Goal: Information Seeking & Learning: Compare options

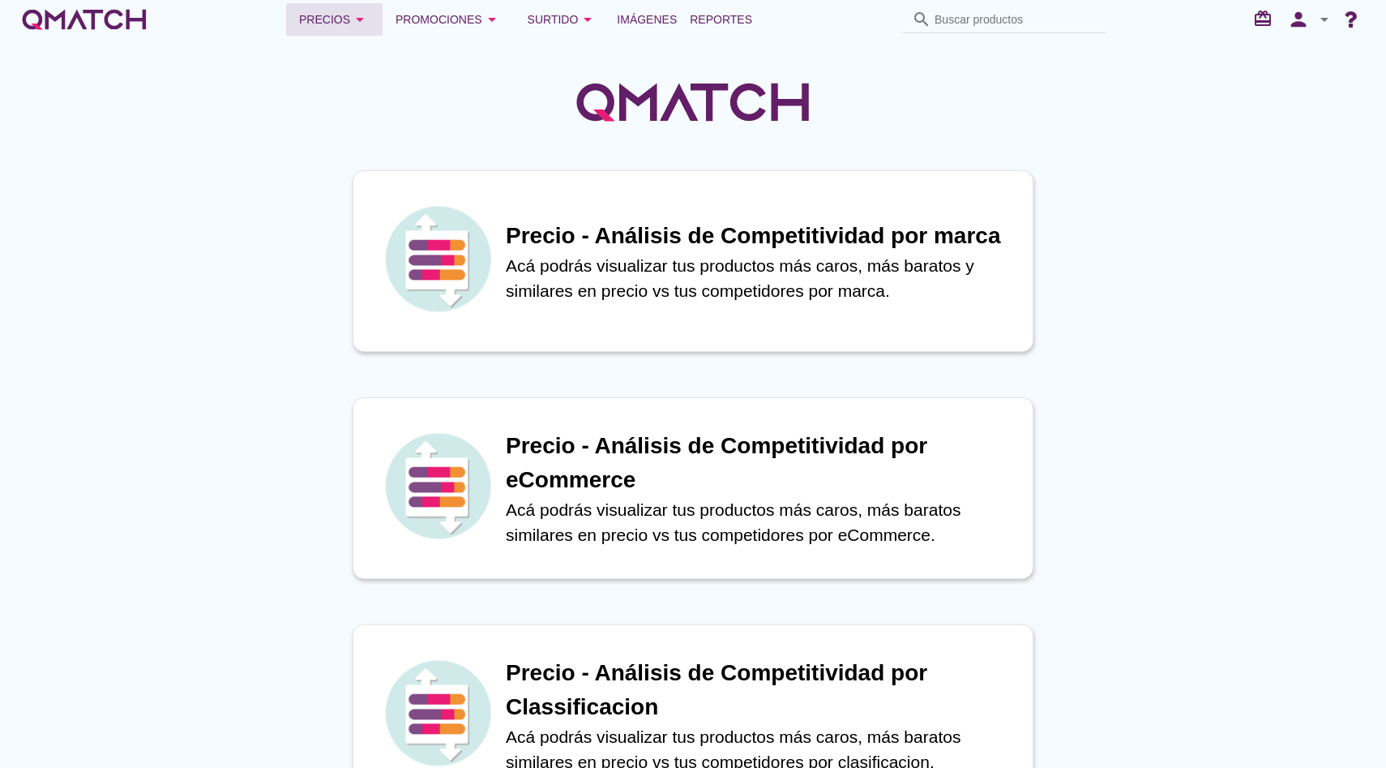
click at [358, 28] on div "Precios arrow_drop_down" at bounding box center [334, 19] width 71 height 19
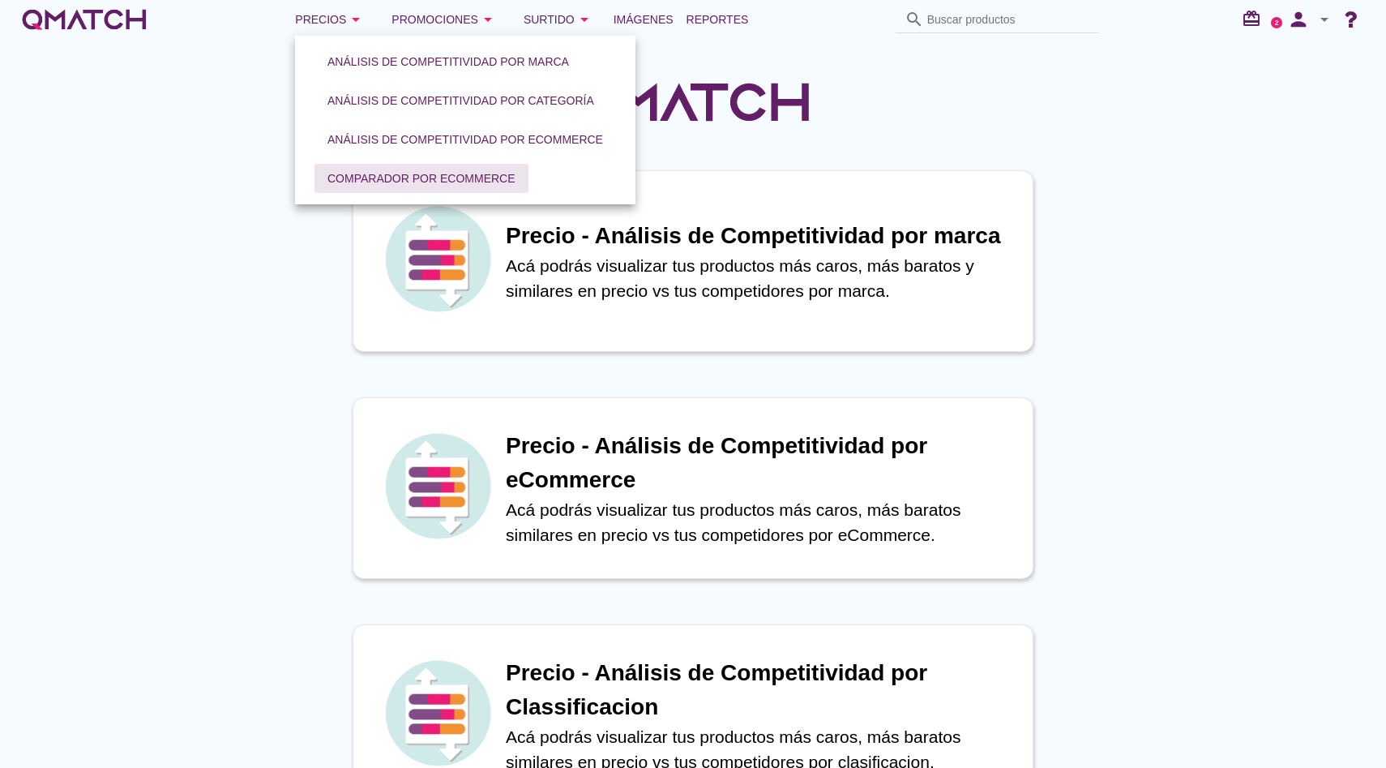
click at [402, 165] on button "Comparador por eCommerce" at bounding box center [422, 178] width 214 height 29
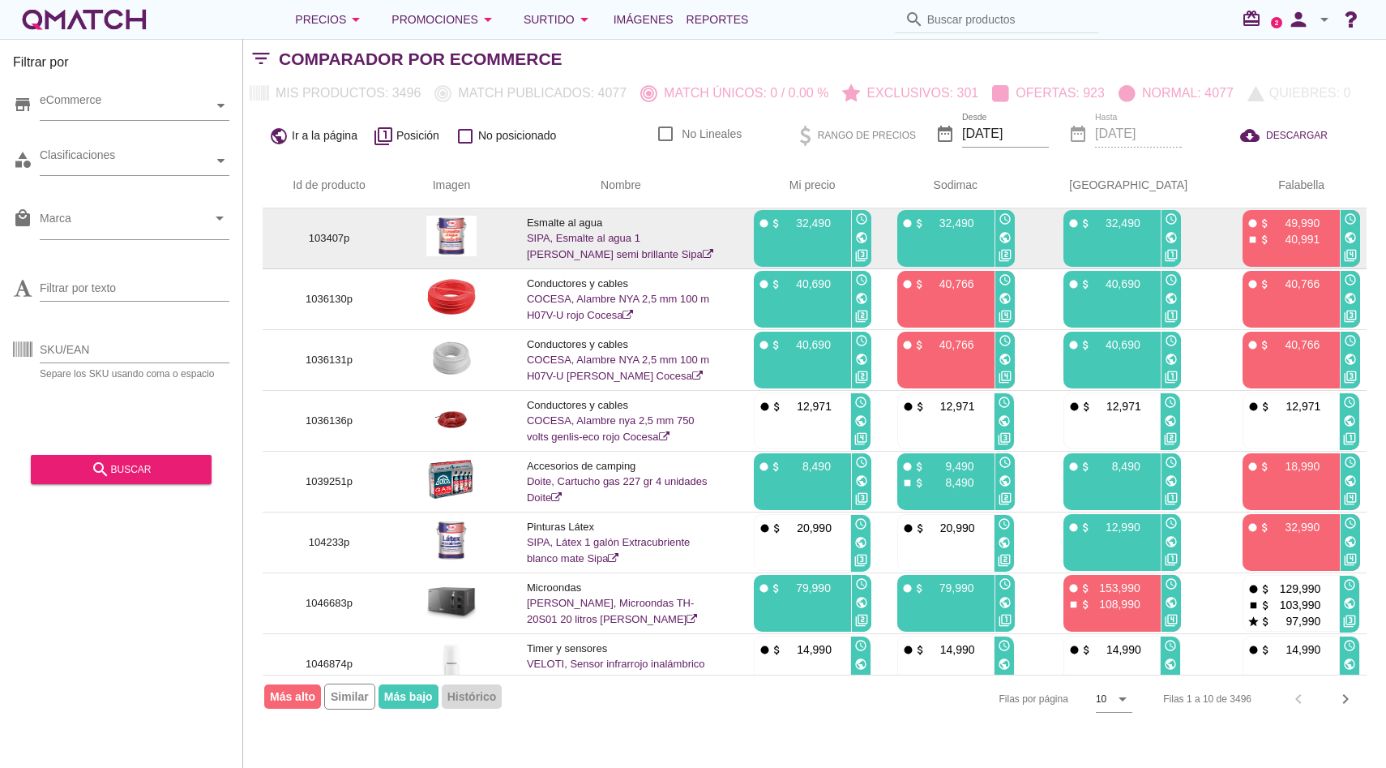
click at [691, 235] on link "SIPA, Esmalte al agua 1 [PERSON_NAME] semi brillante Sipa" at bounding box center [620, 246] width 186 height 28
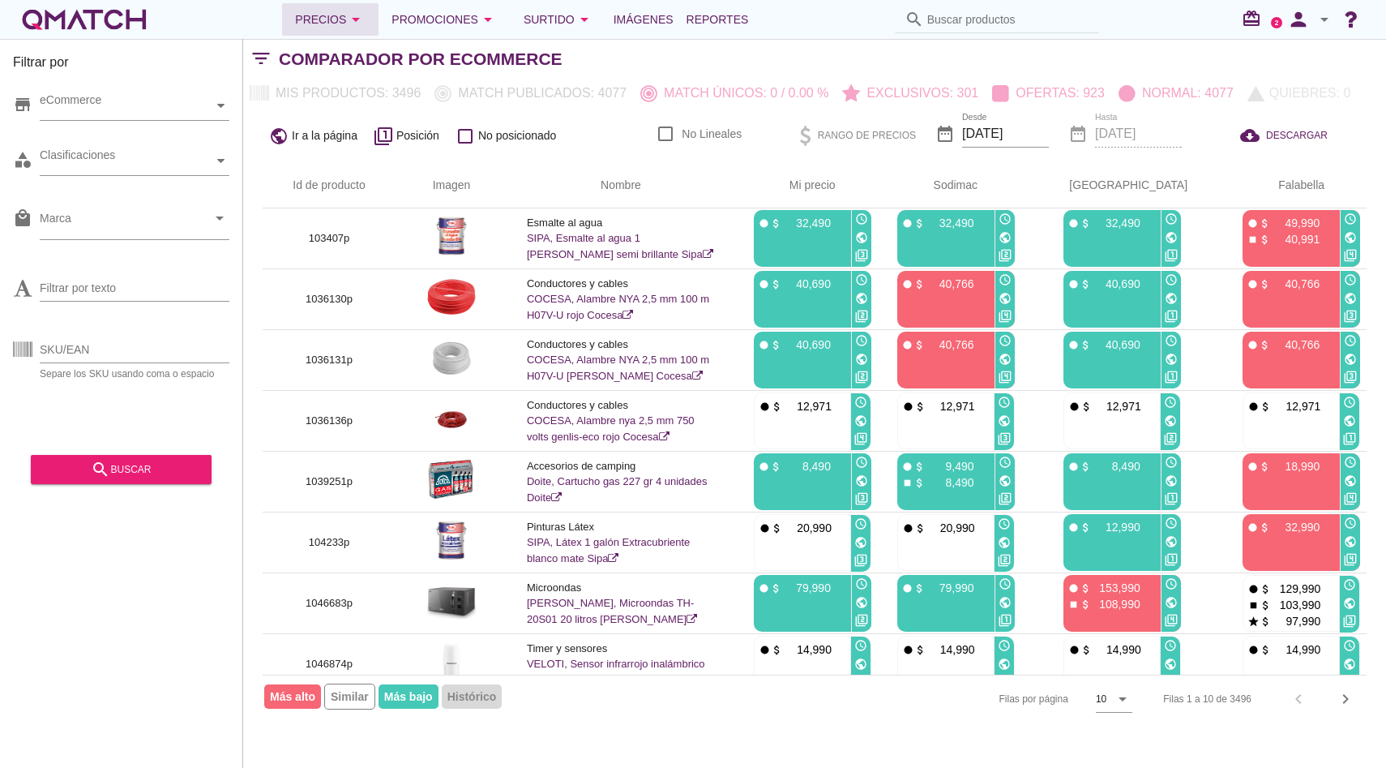
click at [375, 24] on button "Precios arrow_drop_down" at bounding box center [330, 19] width 96 height 32
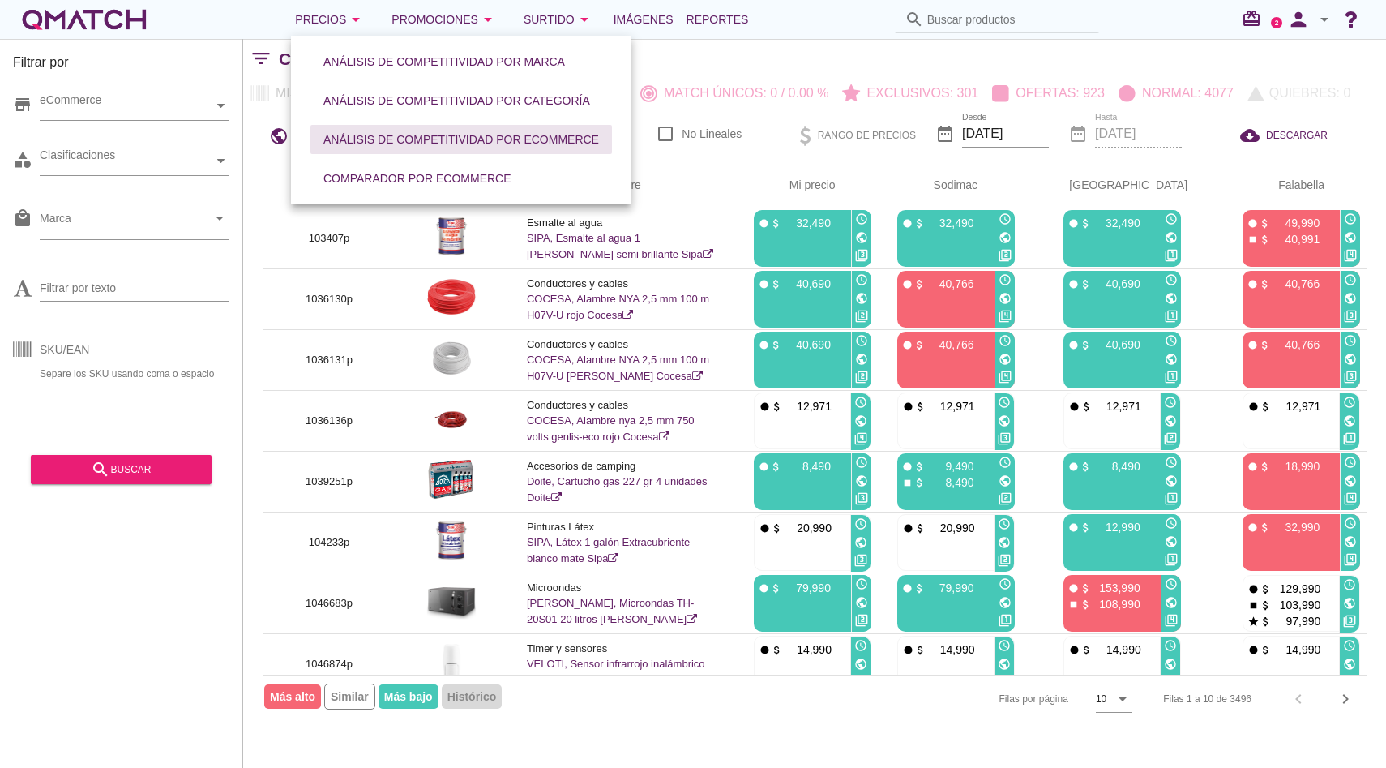
click at [425, 126] on button "Análisis de competitividad por eCommerce" at bounding box center [462, 139] width 302 height 29
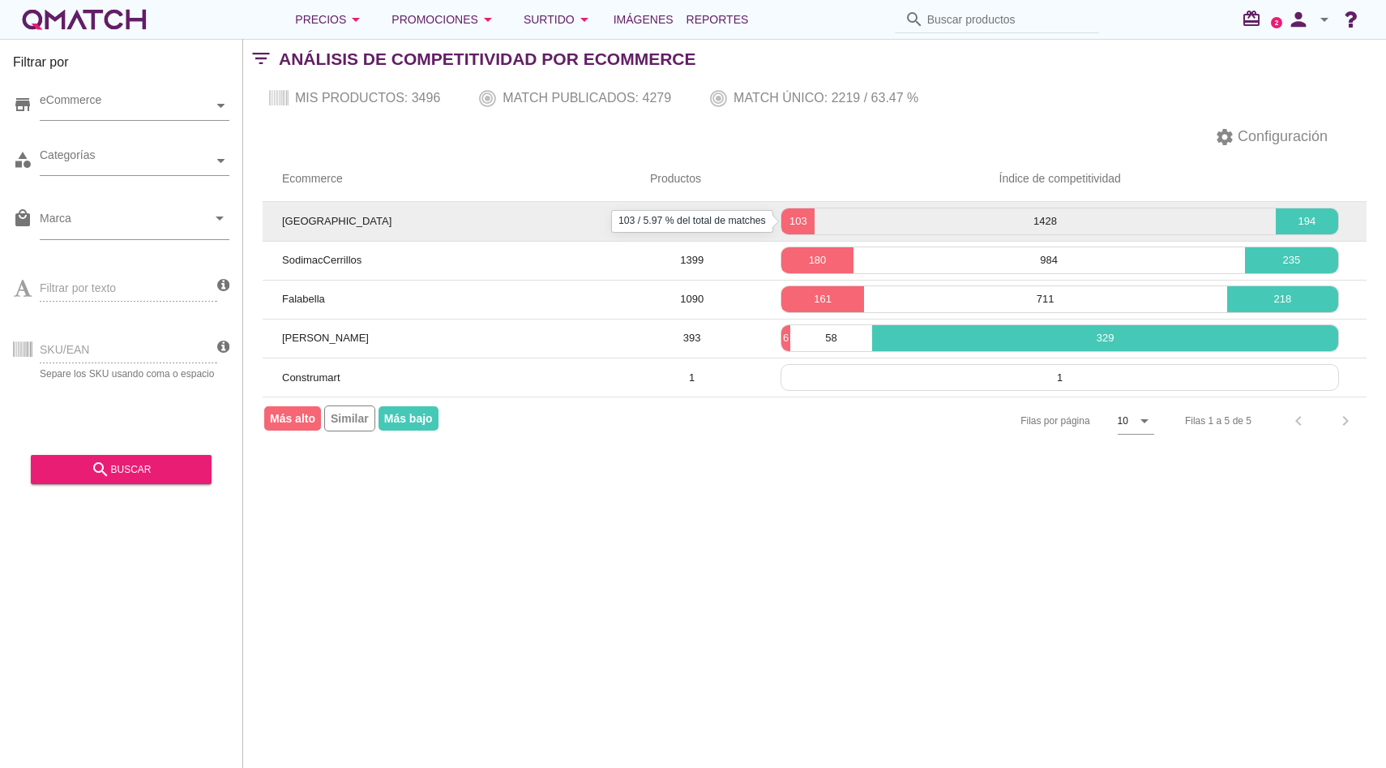
click at [808, 221] on p "103" at bounding box center [798, 221] width 33 height 16
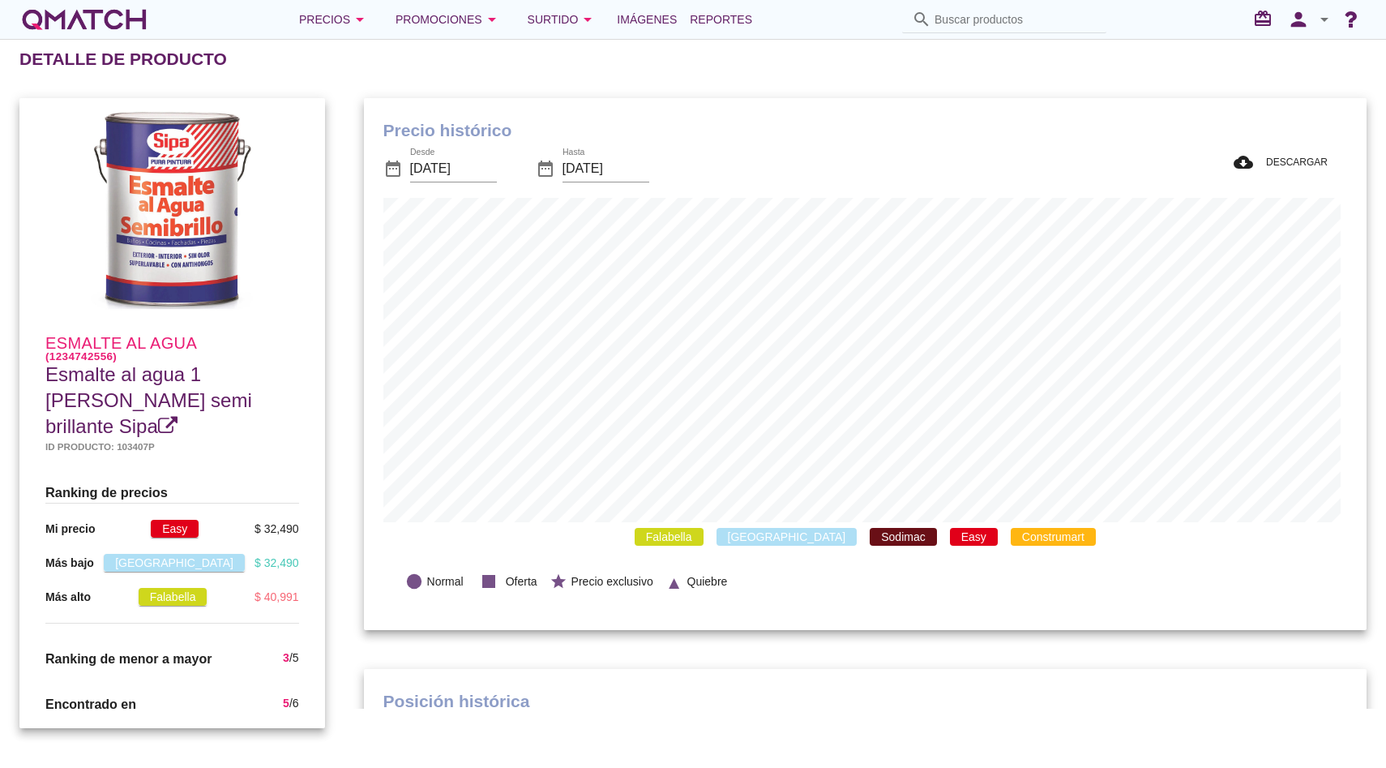
scroll to position [473, 996]
click at [1011, 537] on span "Construmart" at bounding box center [1053, 537] width 85 height 18
drag, startPoint x: 895, startPoint y: 535, endPoint x: 873, endPoint y: 536, distance: 21.9
click at [895, 535] on div "Falabella Paris Sodimac Easy Construmart" at bounding box center [865, 537] width 964 height 30
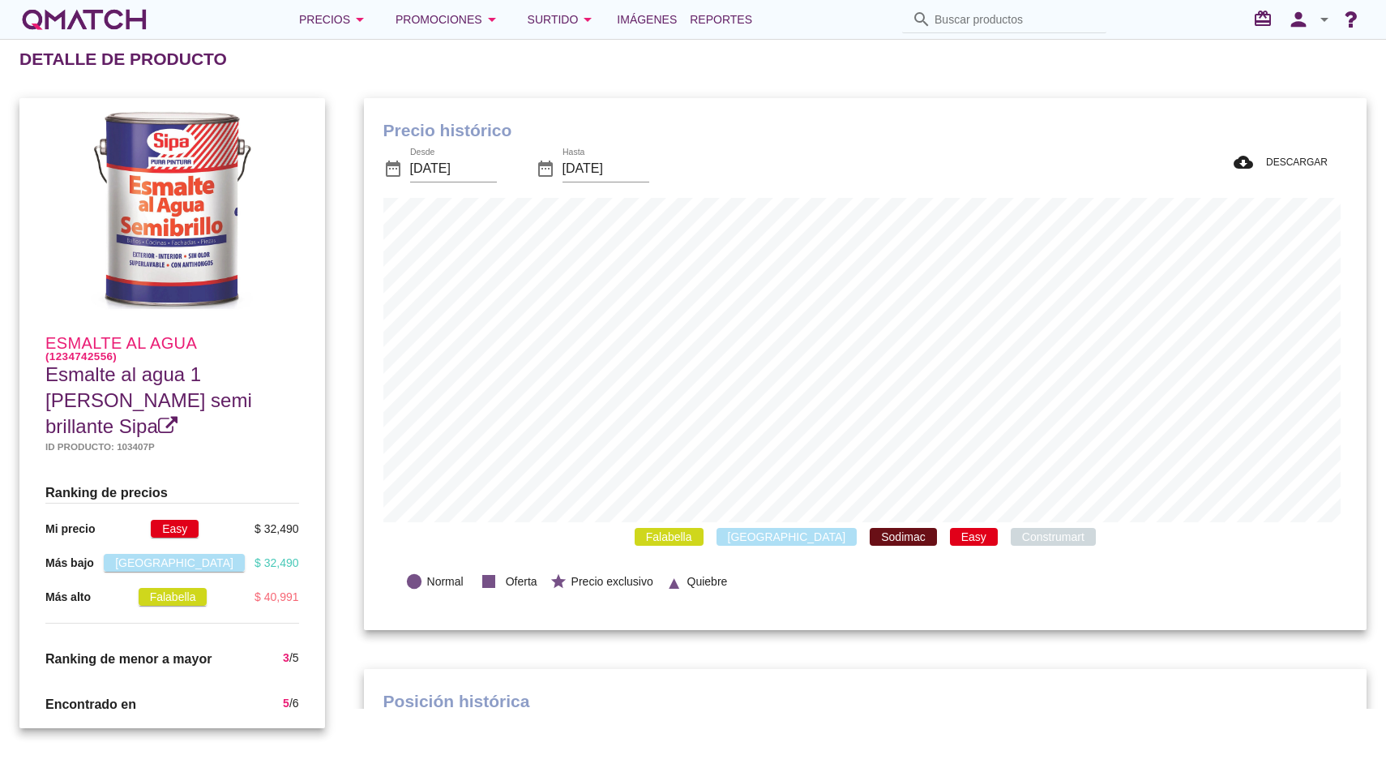
click at [870, 537] on span "Sodimac" at bounding box center [903, 537] width 66 height 18
click at [950, 538] on span "Easy" at bounding box center [974, 537] width 48 height 18
click at [803, 538] on span "[GEOGRAPHIC_DATA]" at bounding box center [787, 537] width 141 height 18
click at [704, 538] on span "Falabella" at bounding box center [669, 537] width 69 height 18
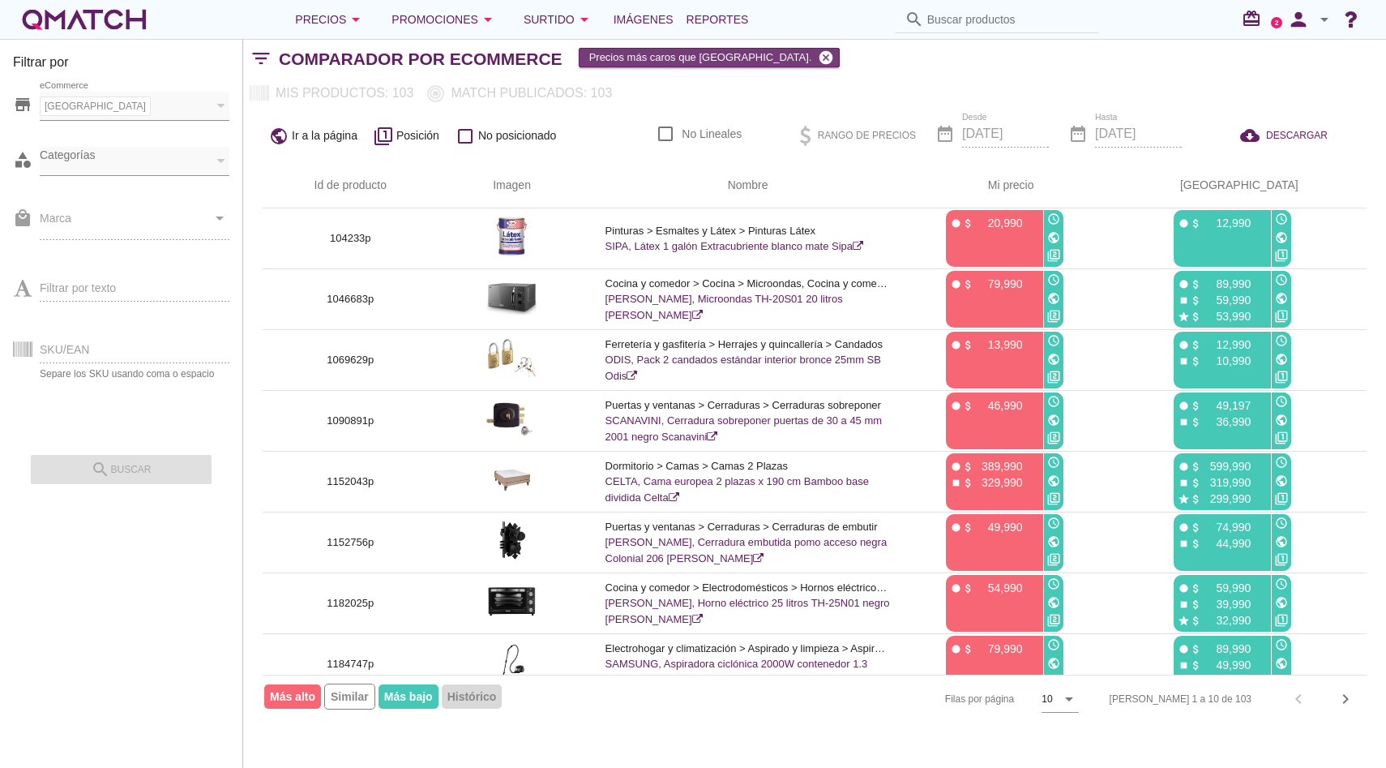
click at [818, 54] on icon "cancel" at bounding box center [826, 57] width 16 height 16
checkbox input "false"
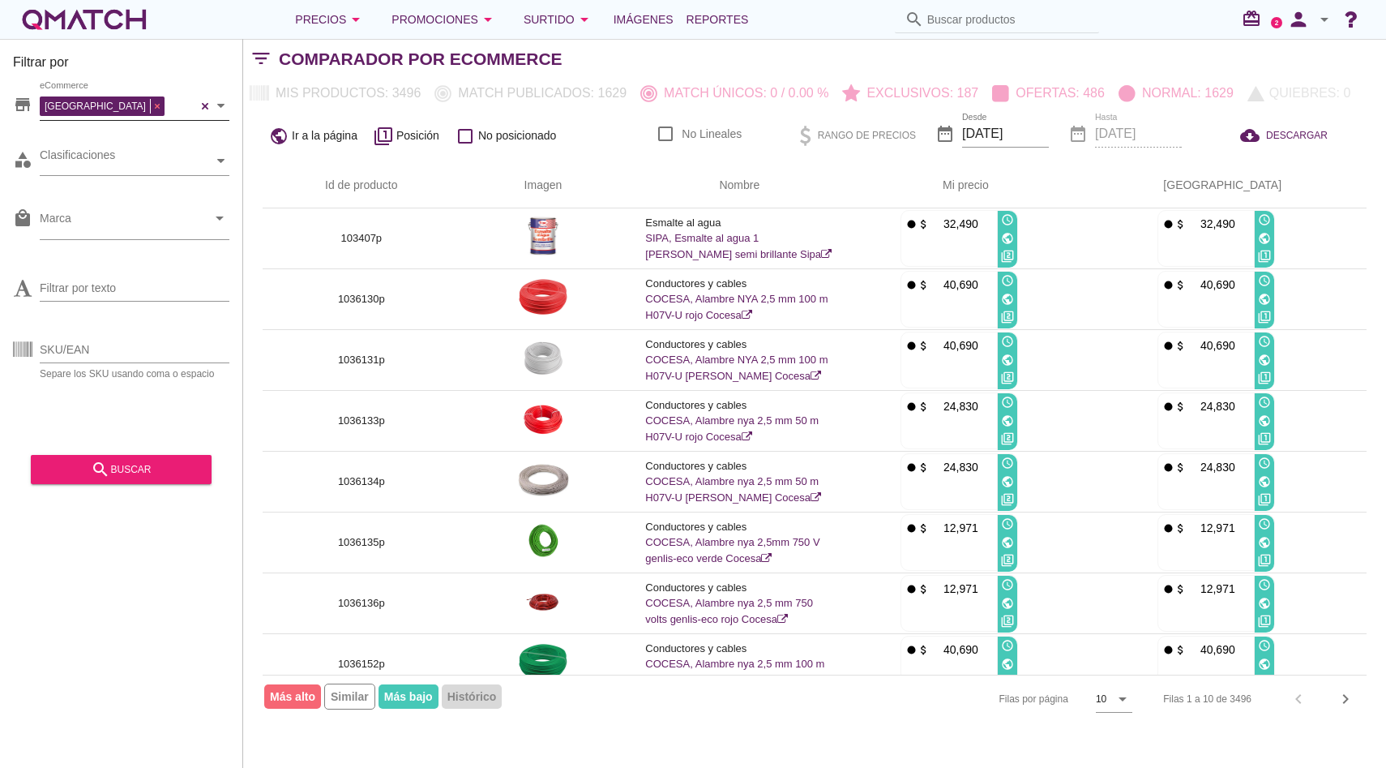
click at [82, 105] on div "[GEOGRAPHIC_DATA]" at bounding box center [104, 104] width 129 height 24
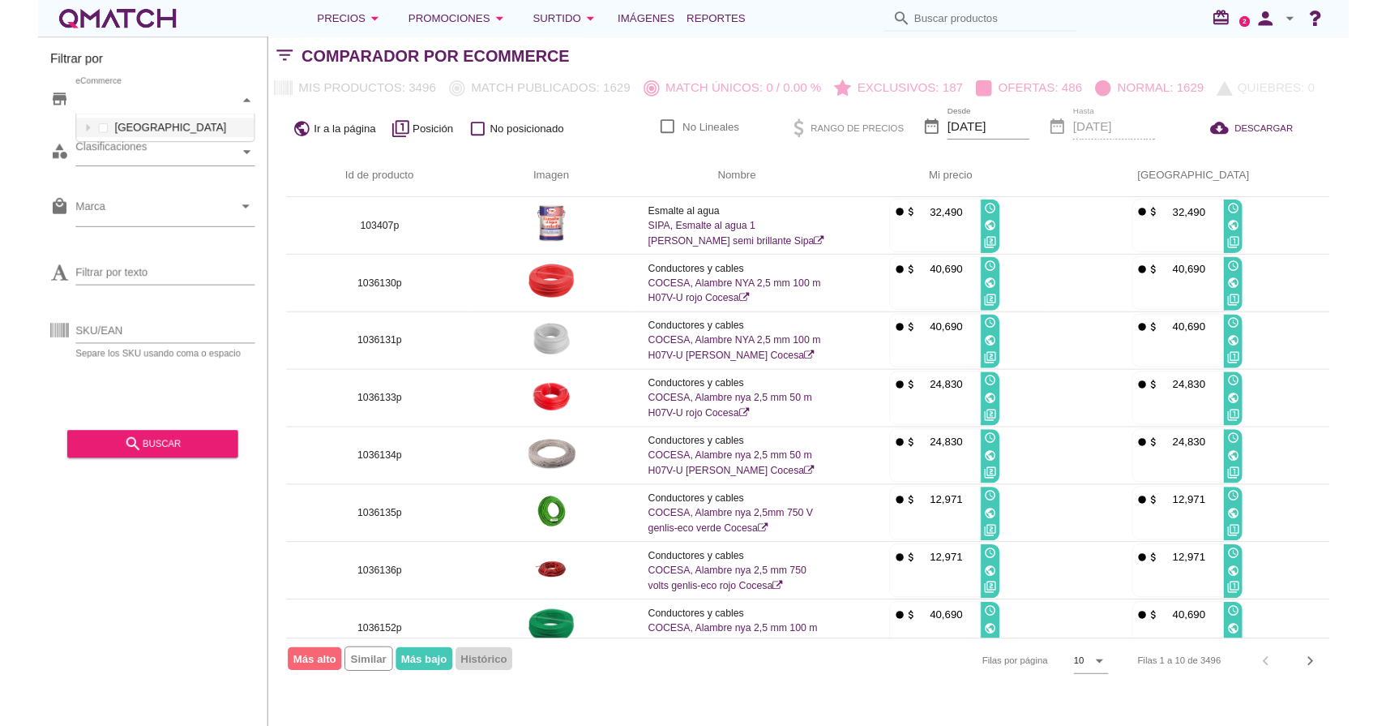
scroll to position [28, 188]
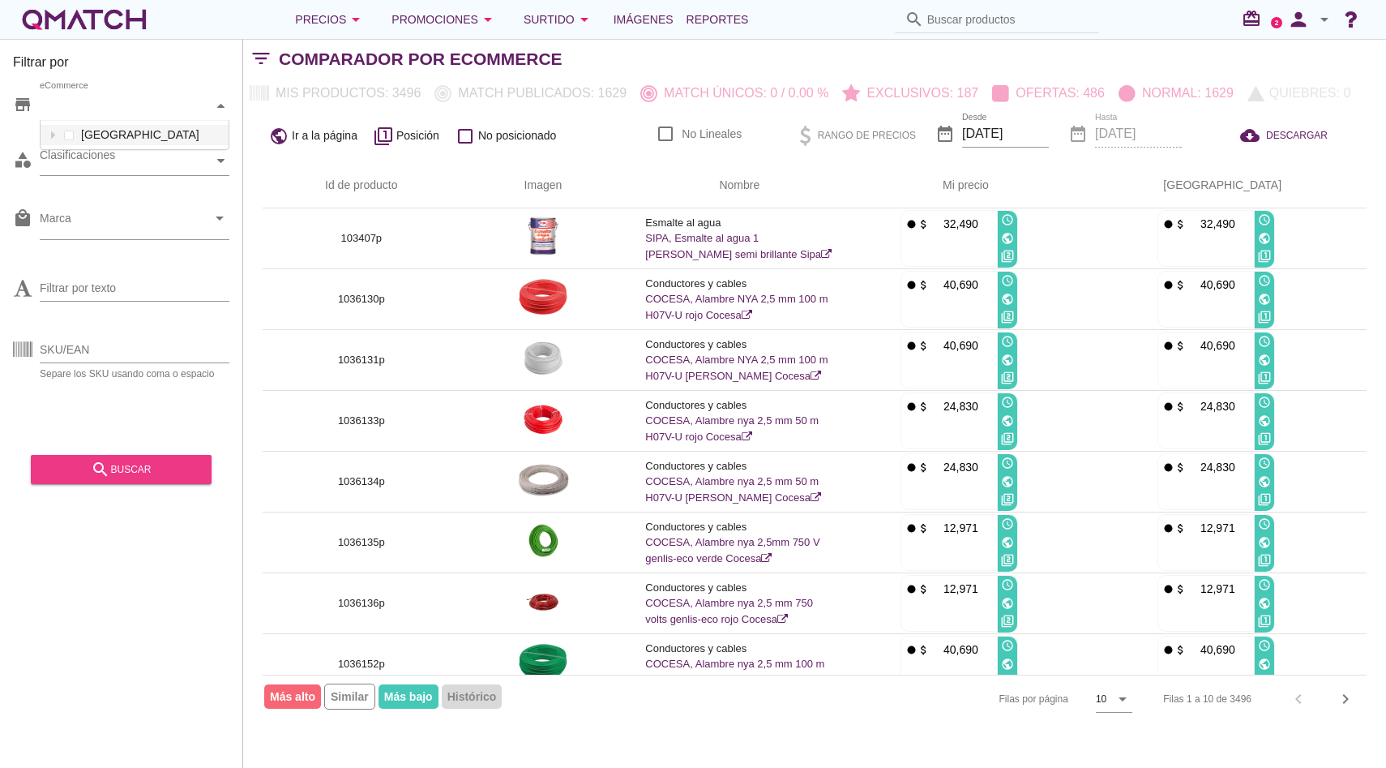
click at [165, 478] on div "search buscar" at bounding box center [121, 469] width 155 height 19
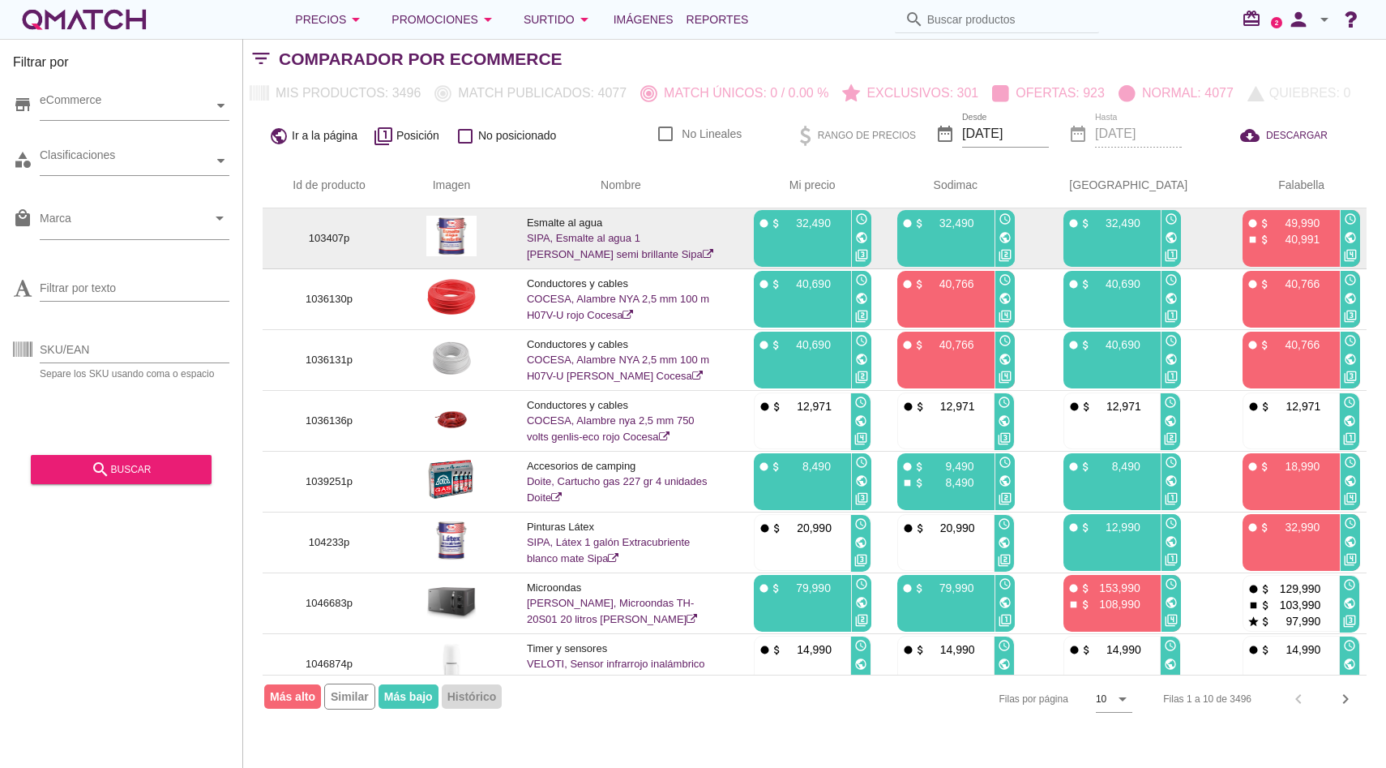
click at [584, 252] on link "SIPA, Esmalte al agua 1 [PERSON_NAME] semi brillante Sipa" at bounding box center [620, 246] width 186 height 28
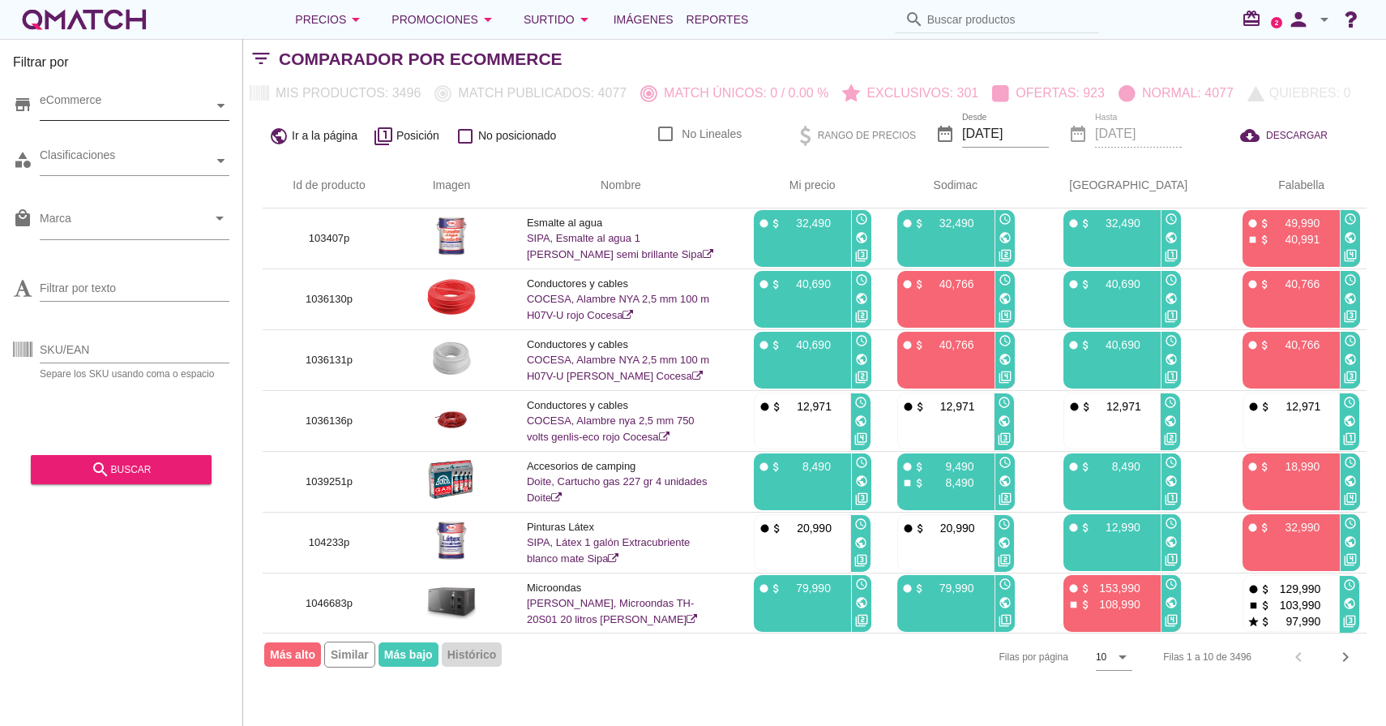
click at [224, 100] on div at bounding box center [221, 106] width 16 height 28
drag, startPoint x: 49, startPoint y: 136, endPoint x: 64, endPoint y: 139, distance: 14.8
click at [49, 137] on icon at bounding box center [52, 134] width 7 height 7
click at [56, 139] on div at bounding box center [53, 135] width 16 height 20
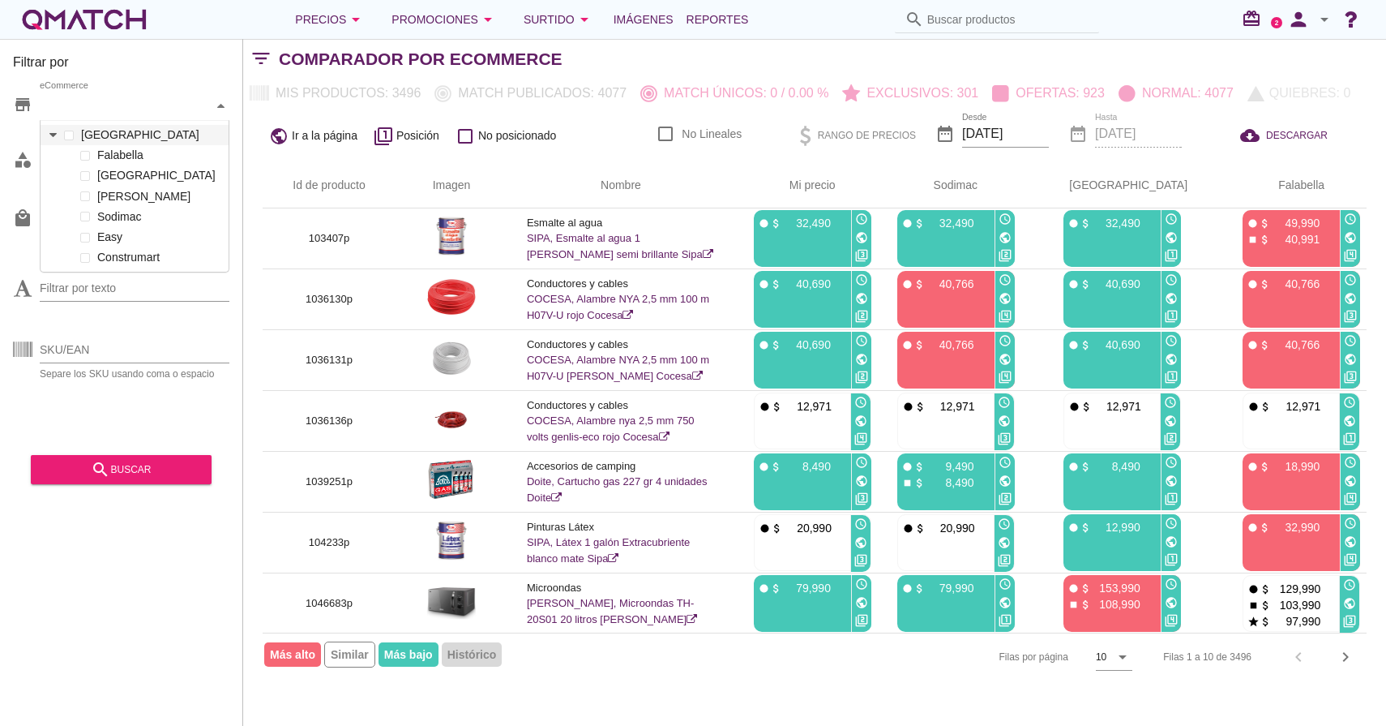
scroll to position [32, 191]
click at [165, 193] on div "store eCommerce Chile category Clasificaciones local_mall Marca arrow_drop_down…" at bounding box center [121, 261] width 216 height 365
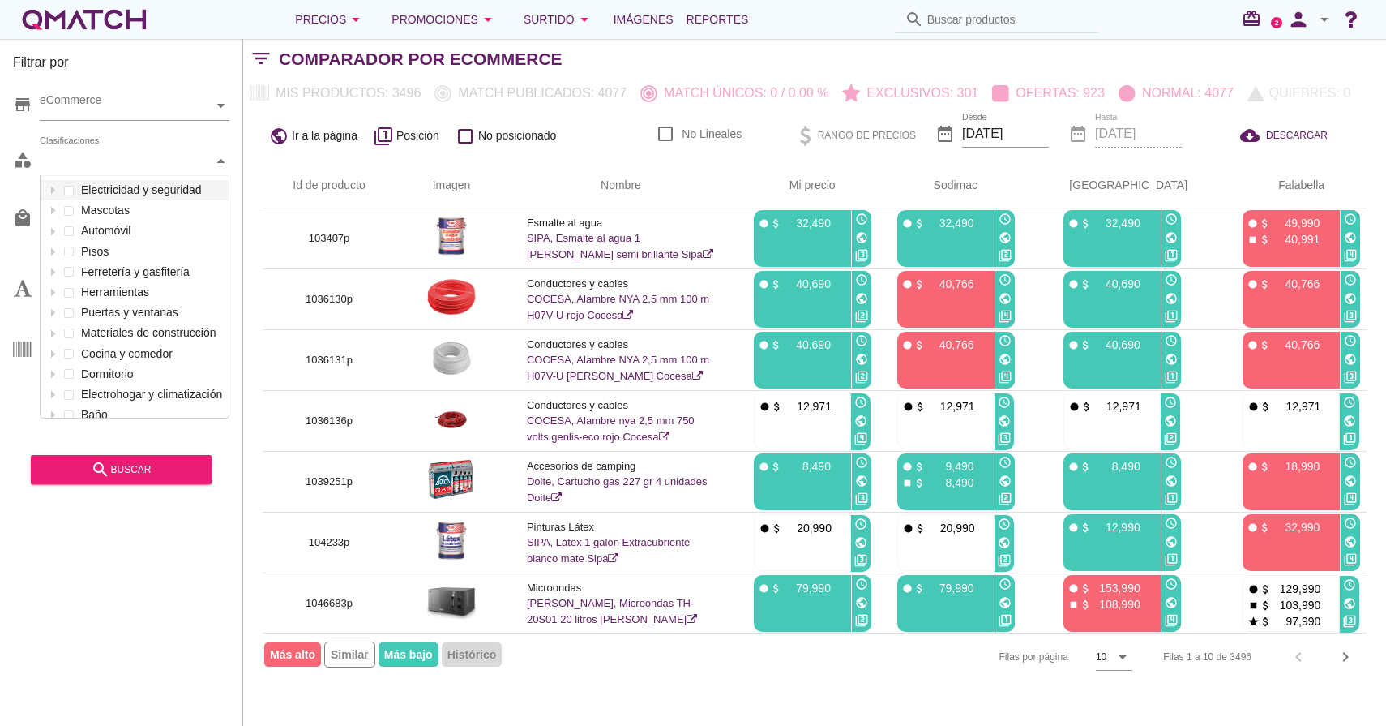
click at [222, 161] on icon at bounding box center [220, 161] width 7 height 4
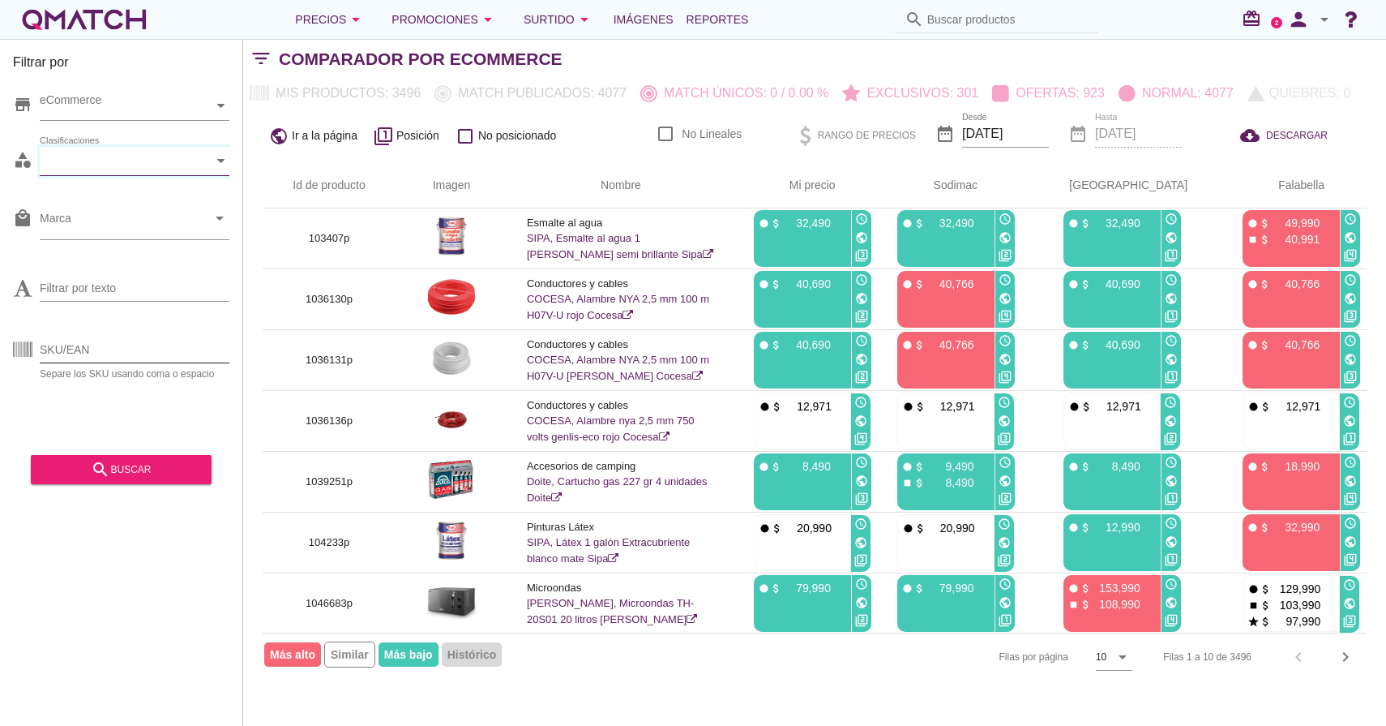
drag, startPoint x: 126, startPoint y: 389, endPoint x: 171, endPoint y: 357, distance: 55.1
click at [126, 389] on div "store eCommerce category Clasificaciones local_mall Marca arrow_drop_down Filtr…" at bounding box center [121, 261] width 216 height 365
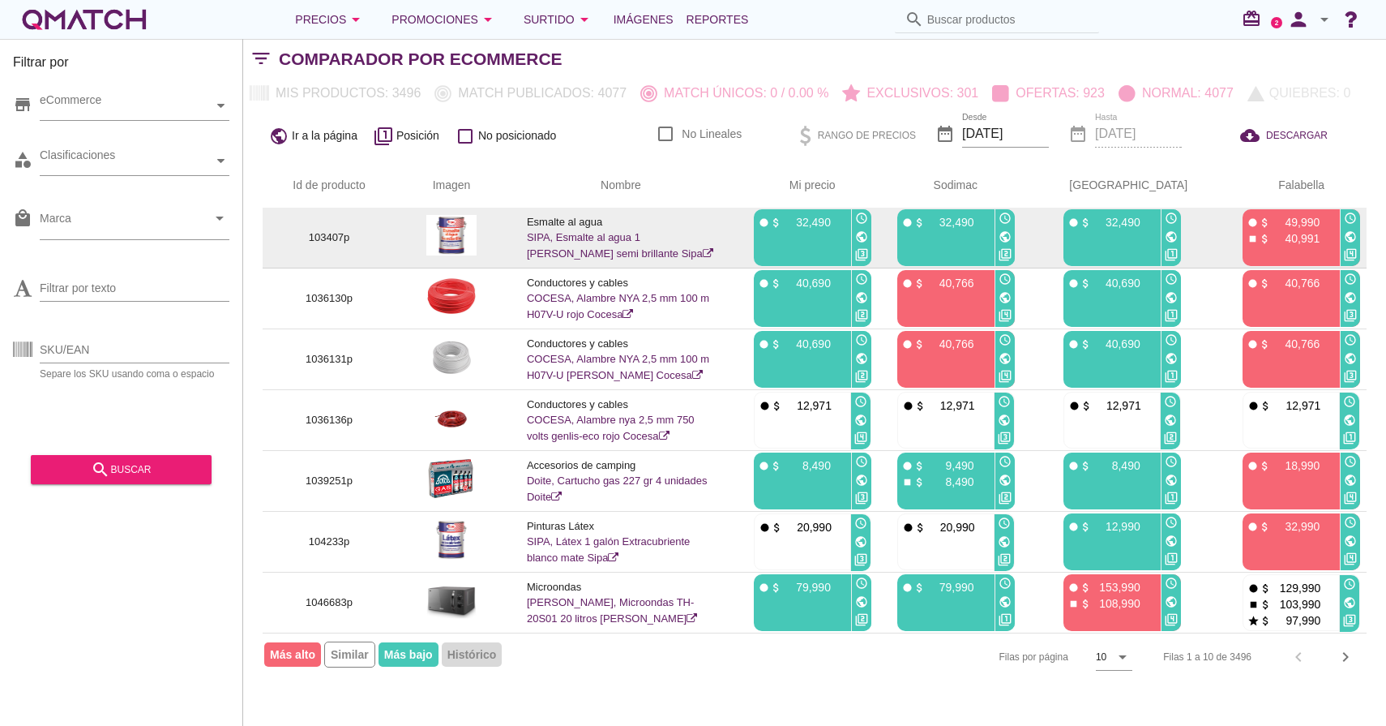
click at [478, 238] on img at bounding box center [451, 235] width 51 height 41
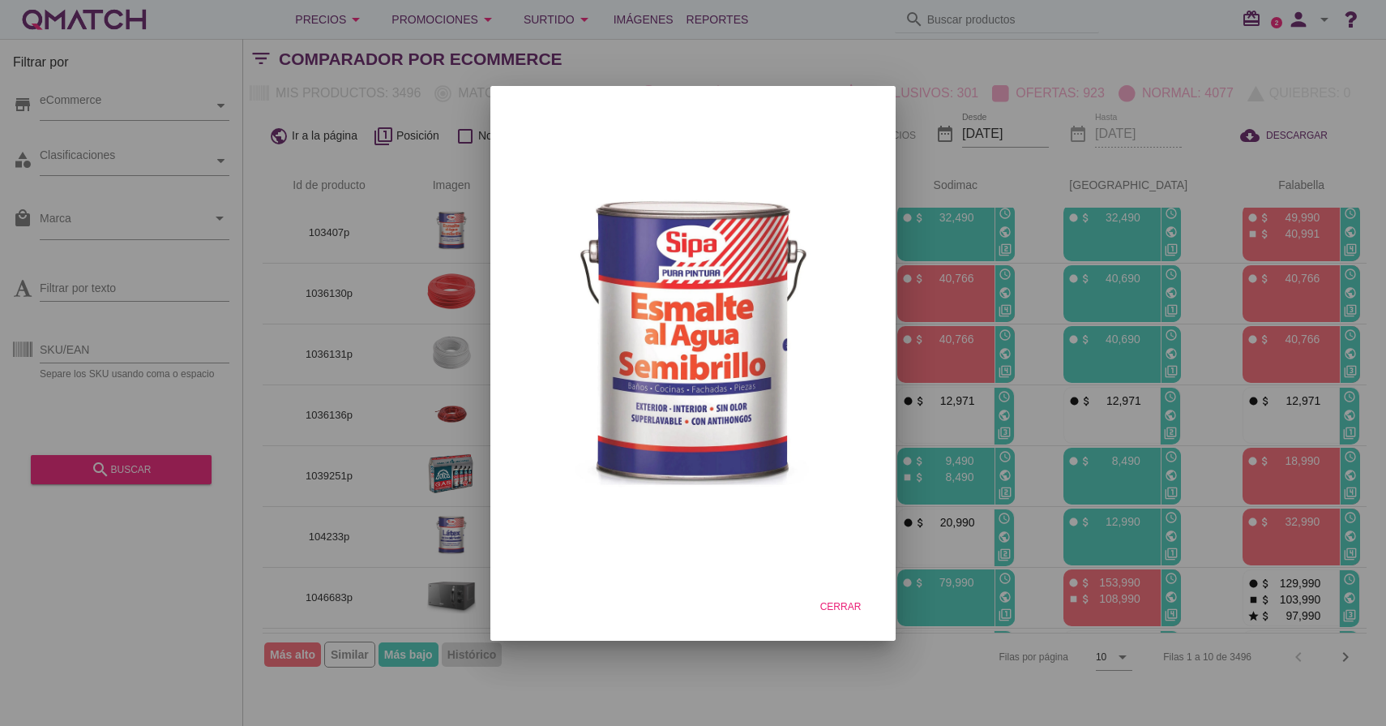
scroll to position [4, 0]
click at [407, 232] on div at bounding box center [693, 363] width 1386 height 726
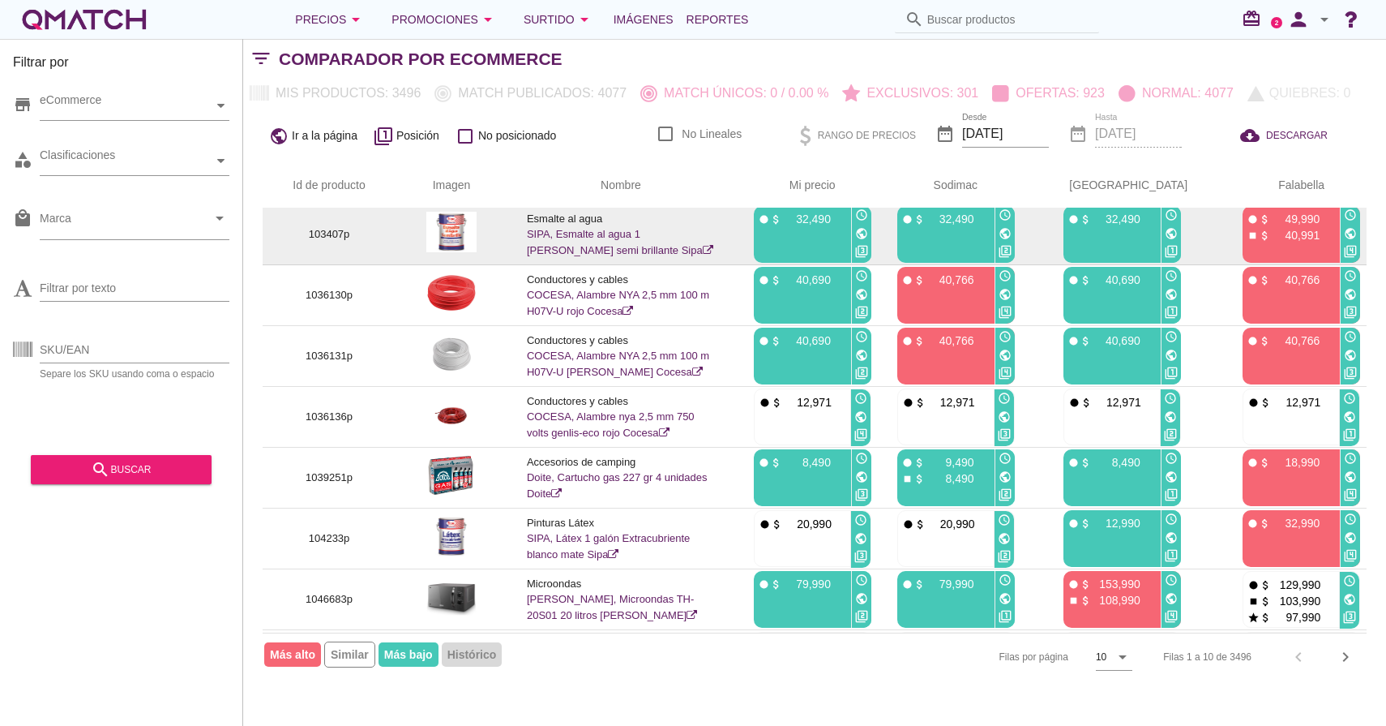
scroll to position [5, 0]
drag, startPoint x: 307, startPoint y: 230, endPoint x: 353, endPoint y: 232, distance: 45.4
click at [353, 232] on p "103407p" at bounding box center [329, 233] width 94 height 16
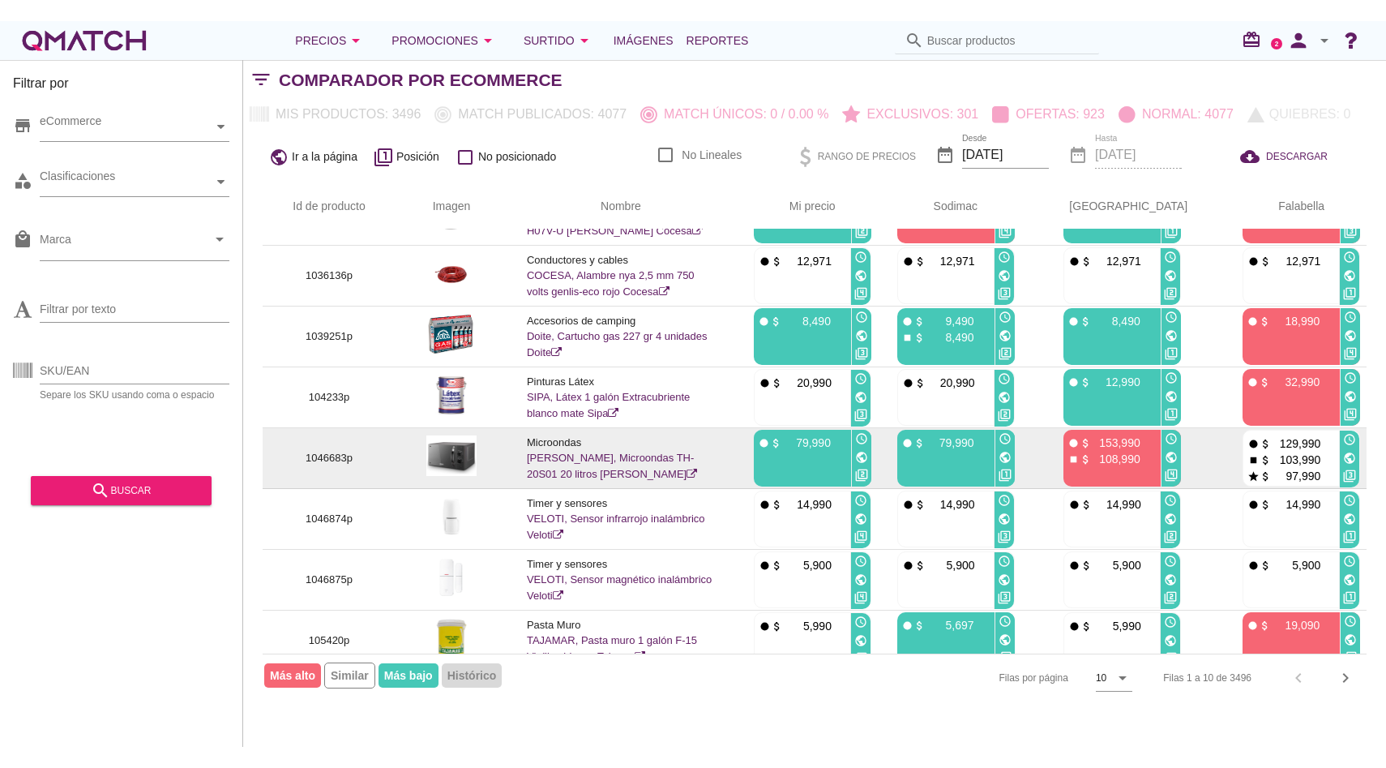
scroll to position [183, 0]
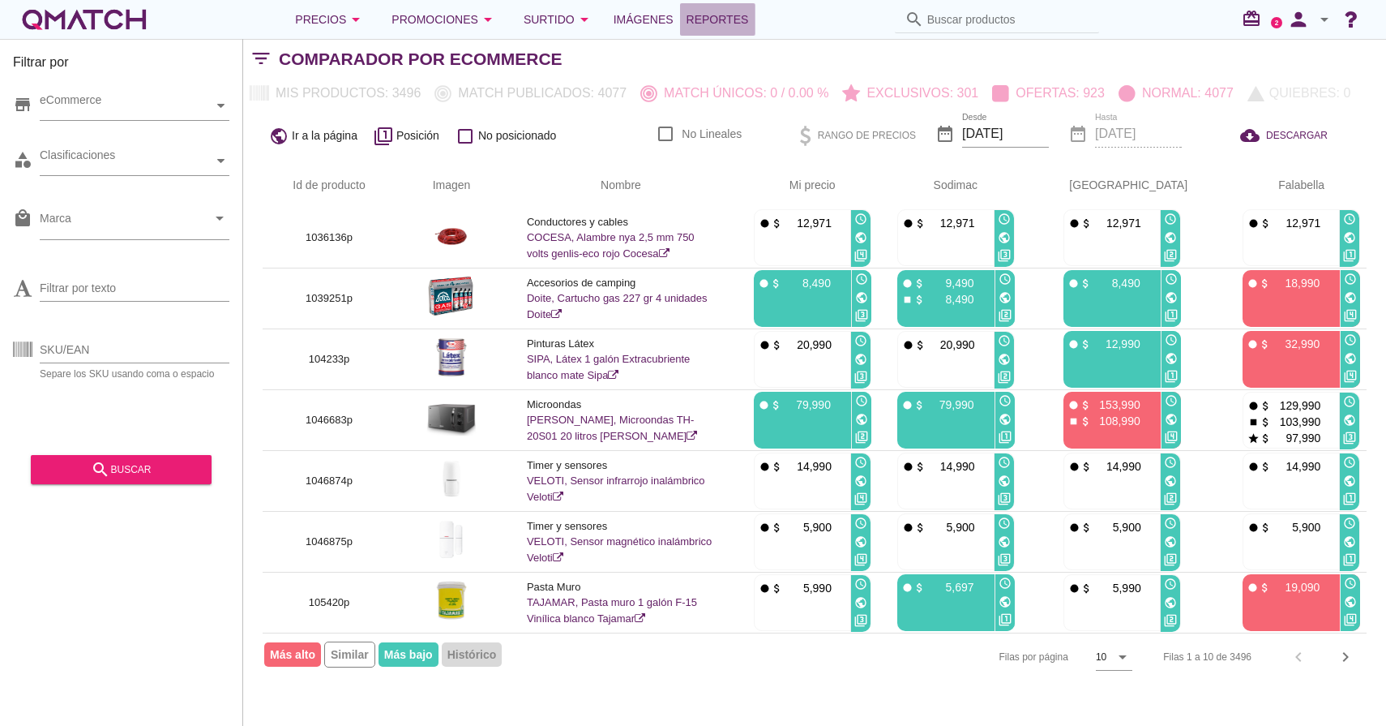
click at [756, 23] on link "Reportes" at bounding box center [717, 19] width 75 height 32
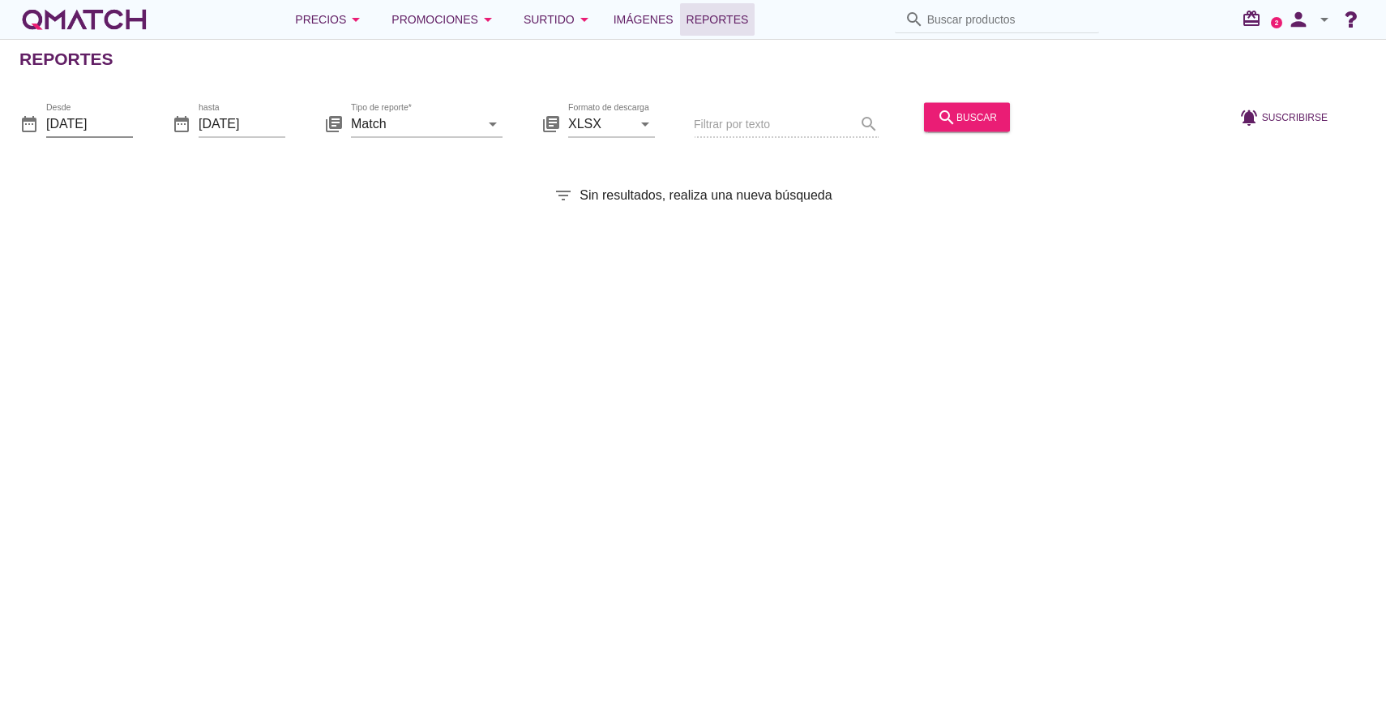
click at [108, 135] on div "Desde 2025-10-01" at bounding box center [89, 123] width 87 height 26
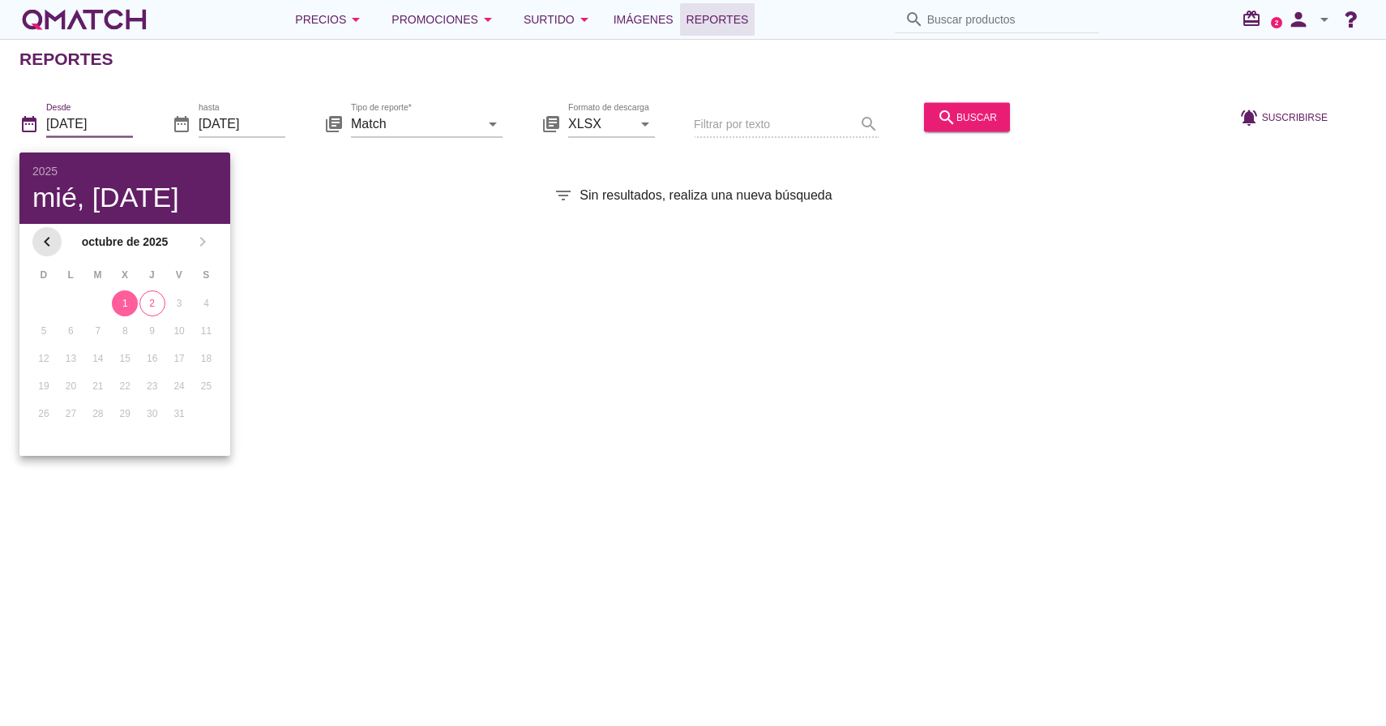
click at [60, 245] on div "chevron_left" at bounding box center [46, 241] width 29 height 19
drag, startPoint x: 199, startPoint y: 233, endPoint x: 207, endPoint y: 216, distance: 18.5
click at [199, 233] on icon "chevron_right" at bounding box center [202, 241] width 19 height 19
click at [128, 301] on div "1" at bounding box center [125, 303] width 26 height 15
click at [231, 125] on input "[DATE]" at bounding box center [242, 123] width 87 height 26
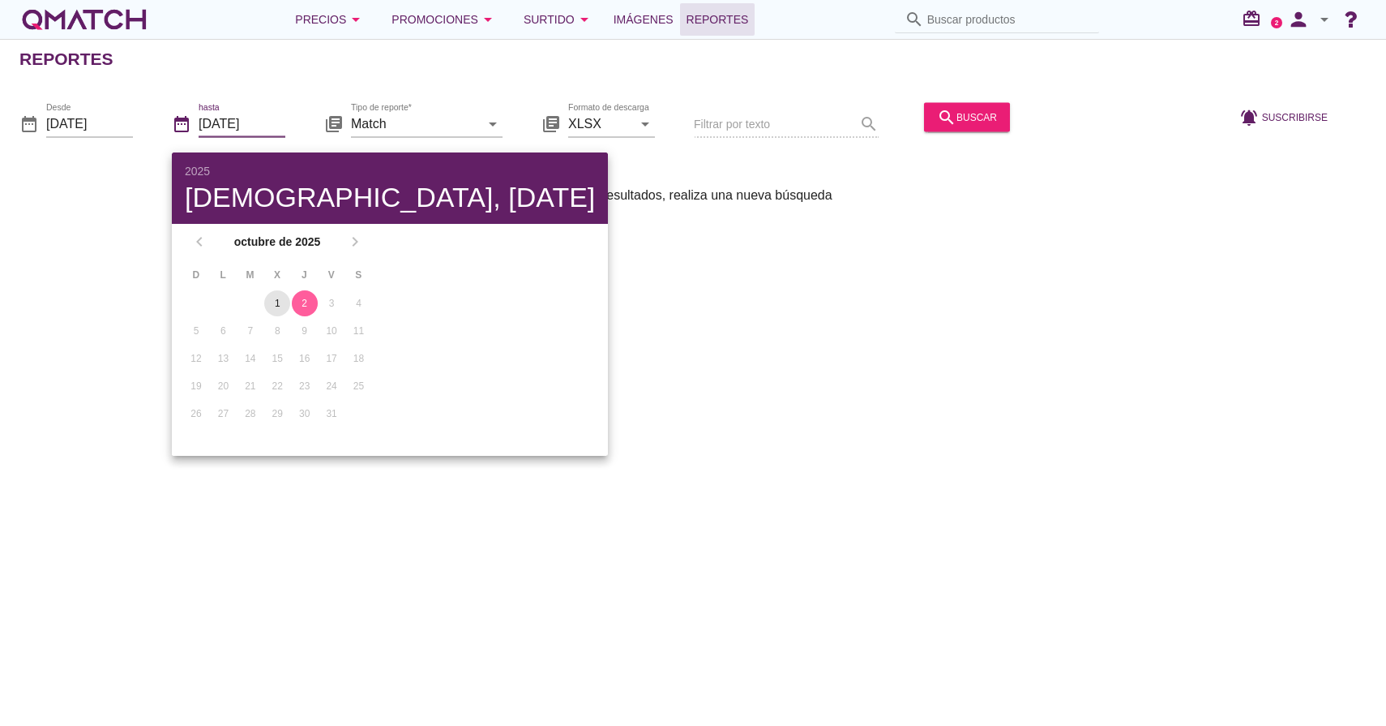
click at [273, 303] on div "1" at bounding box center [277, 303] width 26 height 15
type input "2025-10-01"
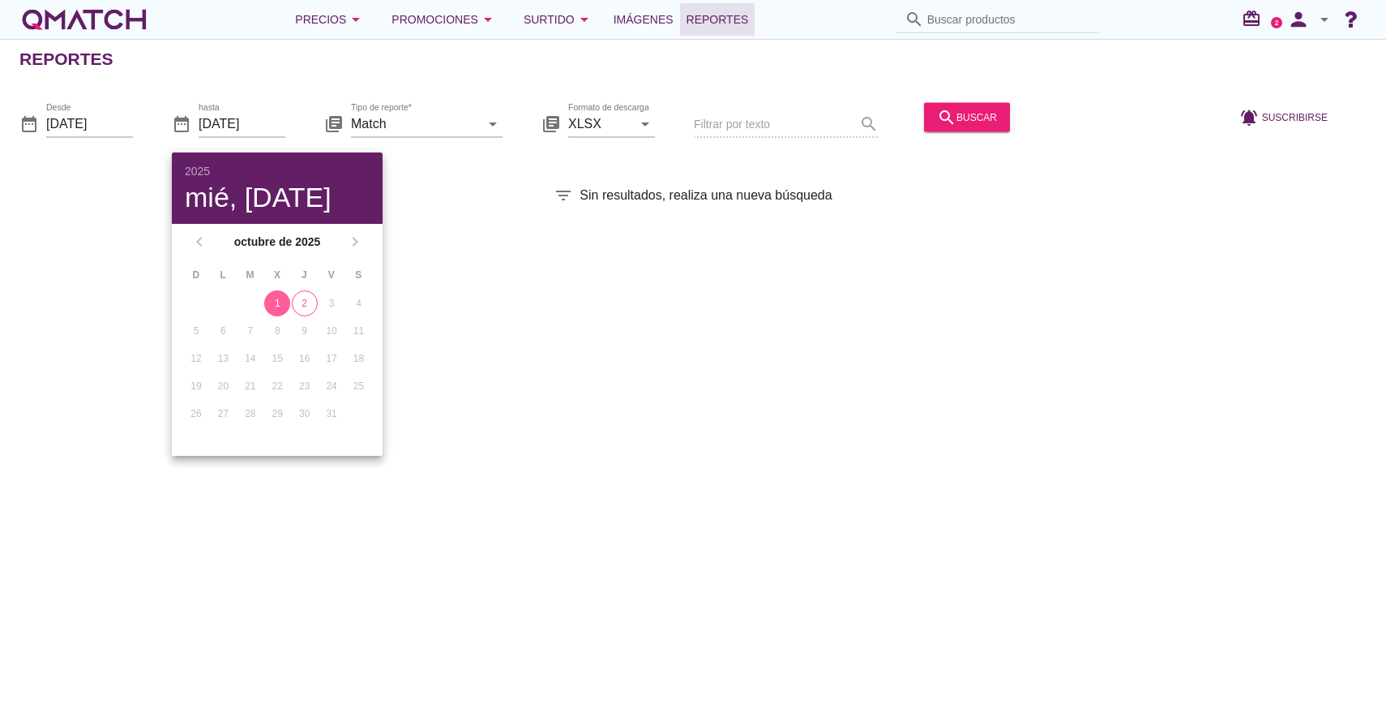
click at [505, 307] on div "Reportes date_range Desde 2025-10-01 date_range hasta 2025-10-01 library_books …" at bounding box center [693, 382] width 1386 height 687
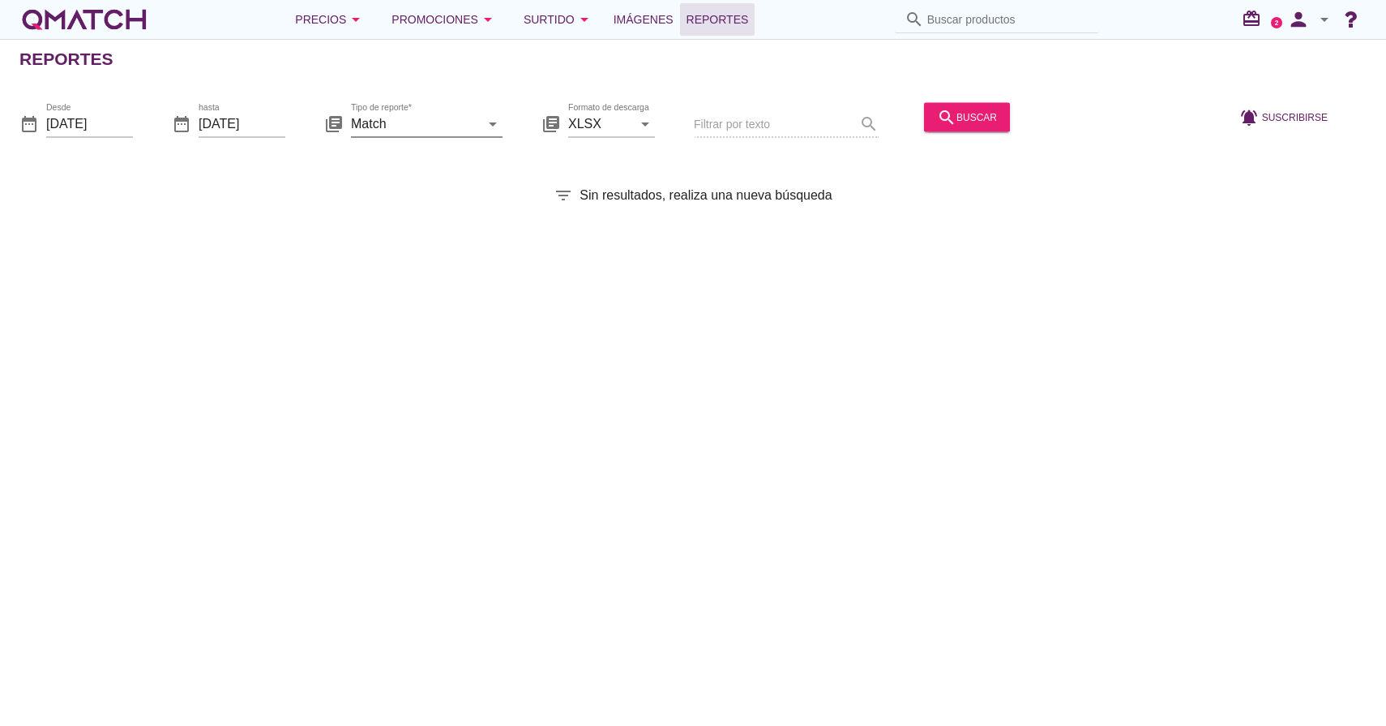
click at [490, 122] on icon "arrow_drop_down" at bounding box center [492, 123] width 19 height 19
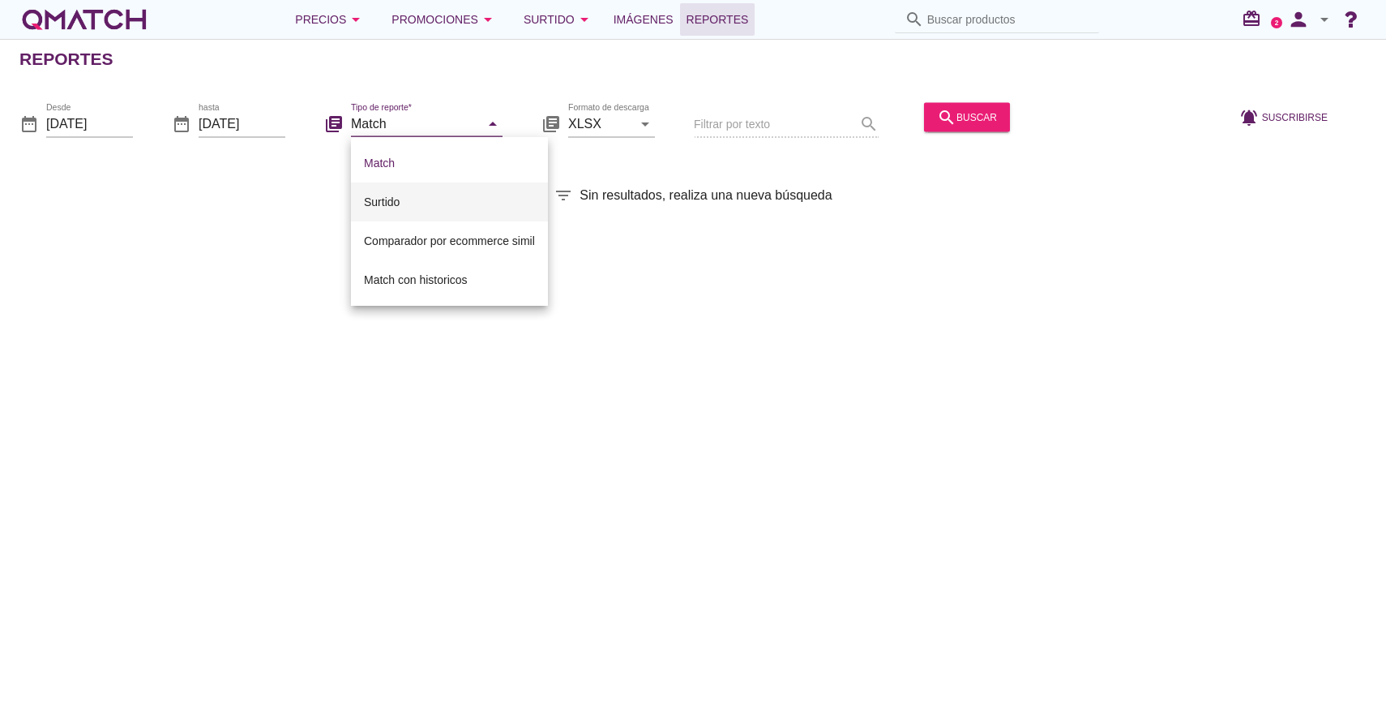
click at [393, 199] on div "Surtido" at bounding box center [449, 201] width 171 height 19
type input "Surtido"
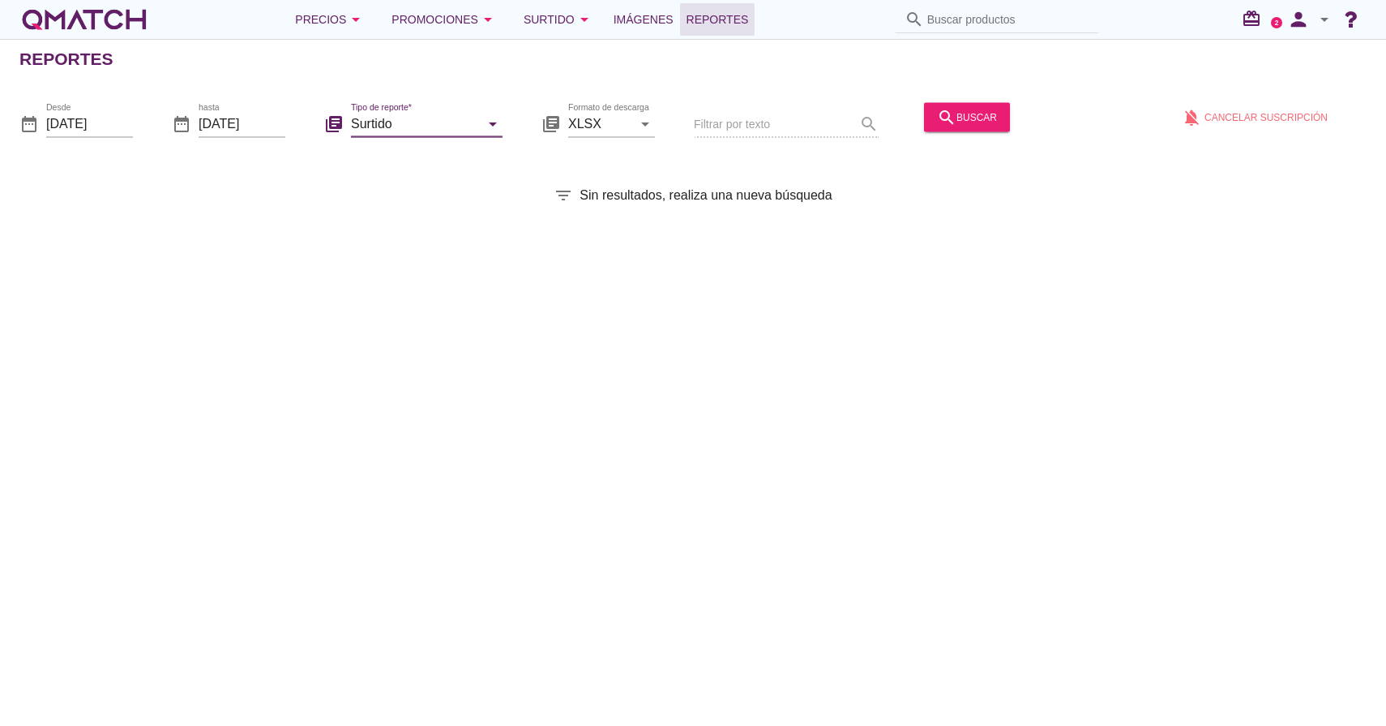
drag, startPoint x: 612, startPoint y: 392, endPoint x: 678, endPoint y: 361, distance: 72.9
click at [612, 392] on div "Reportes date_range Desde 2025-10-01 date_range hasta 2025-10-01 library_books …" at bounding box center [693, 382] width 1386 height 687
click at [937, 113] on div "search buscar" at bounding box center [967, 116] width 60 height 19
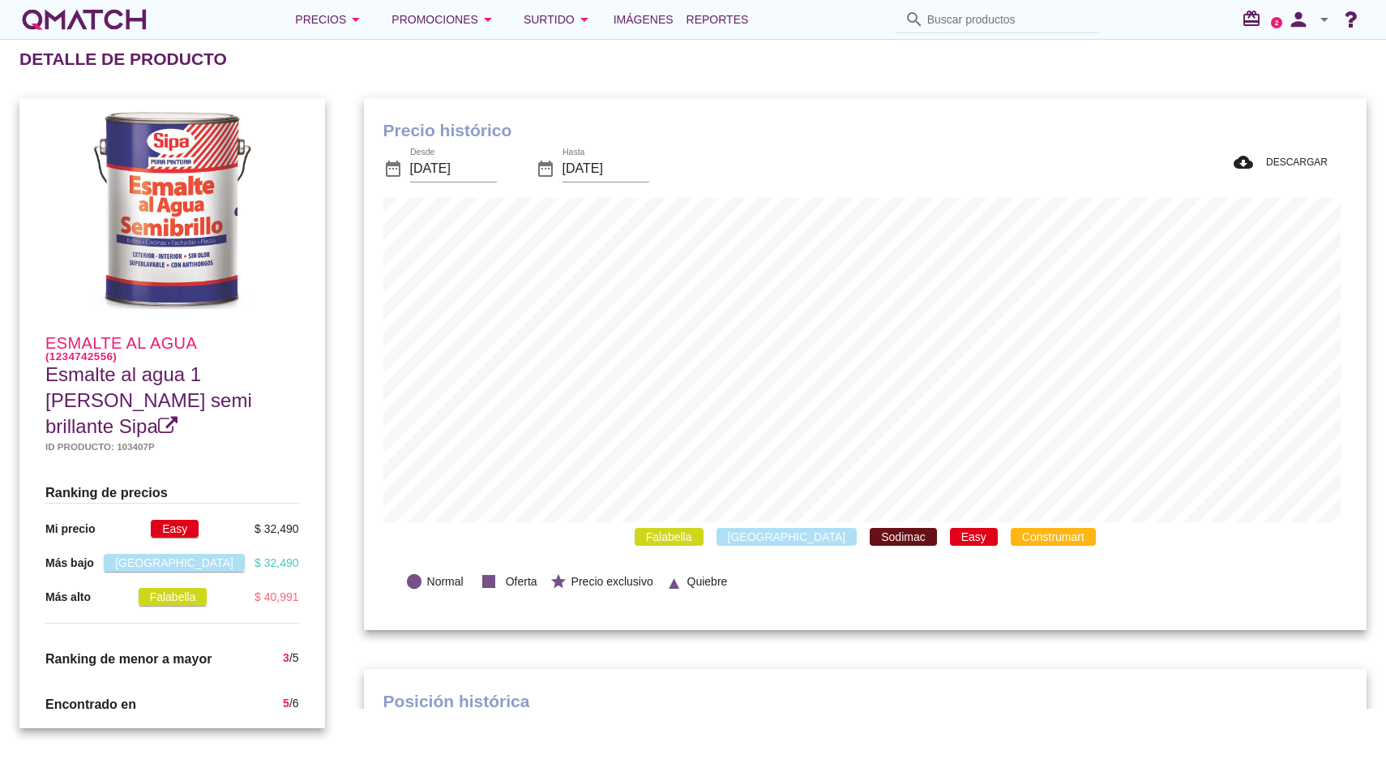
scroll to position [473, 996]
